Goal: Check status

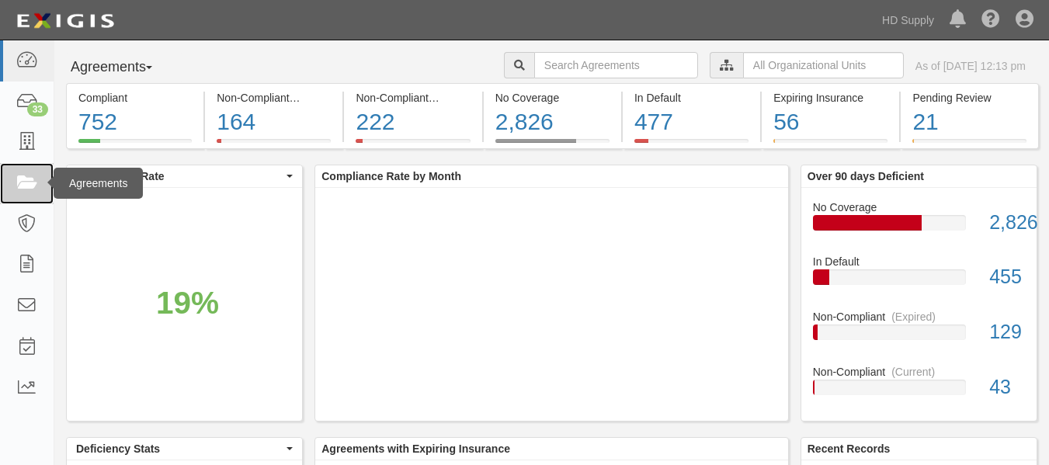
click at [28, 183] on icon at bounding box center [27, 184] width 22 height 18
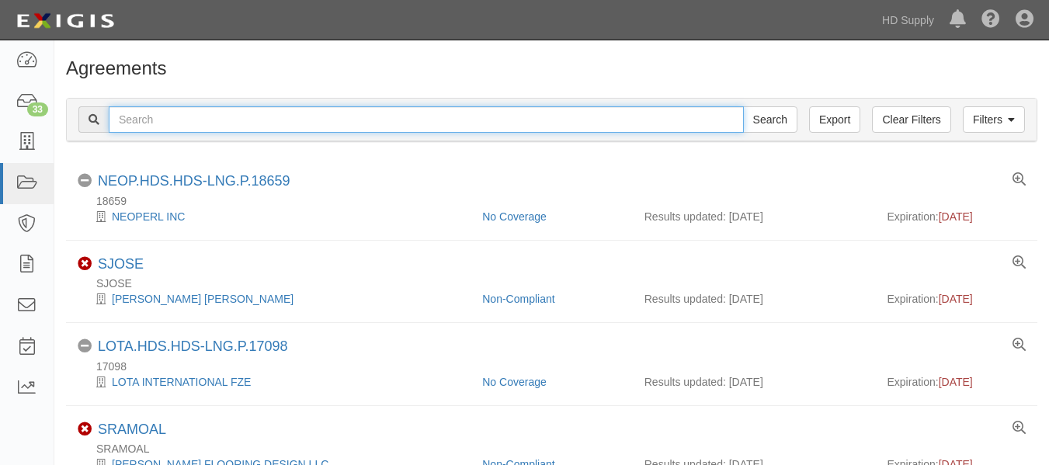
click at [297, 118] on input "text" at bounding box center [426, 119] width 635 height 26
paste input "TP&L Contracting Services"
type input "TP&L Contracting Services"
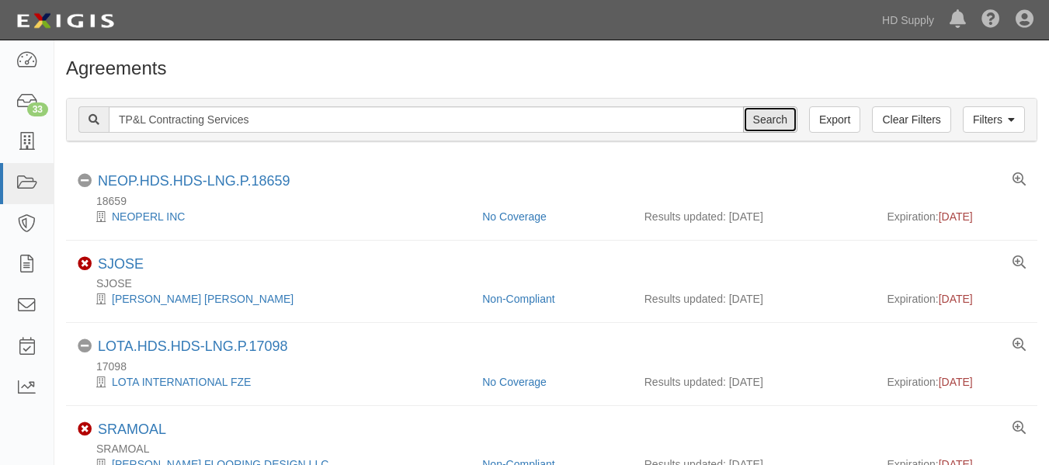
click at [758, 120] on input "Search" at bounding box center [770, 119] width 54 height 26
